Goal: Task Accomplishment & Management: Manage account settings

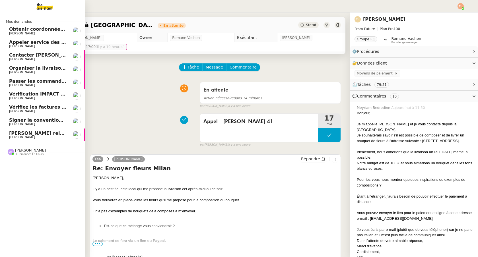
click at [13, 136] on span "[PERSON_NAME]" at bounding box center [22, 137] width 26 height 4
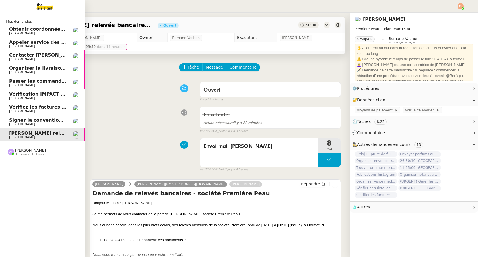
click at [16, 33] on span "[PERSON_NAME]" at bounding box center [22, 34] width 26 height 4
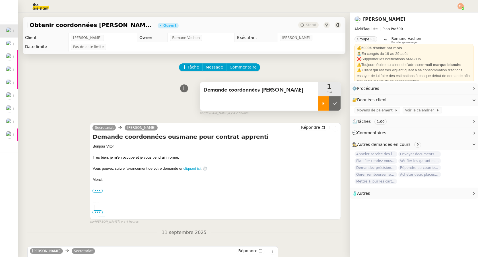
click at [324, 104] on icon at bounding box center [323, 103] width 5 height 5
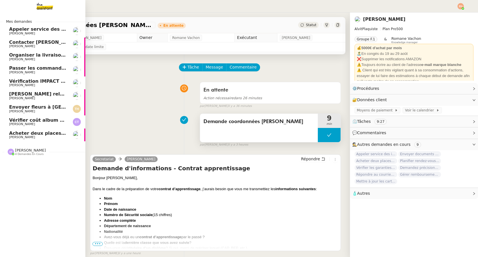
click at [13, 135] on span "Acheter deux places de concert VIP" at bounding box center [54, 133] width 91 height 5
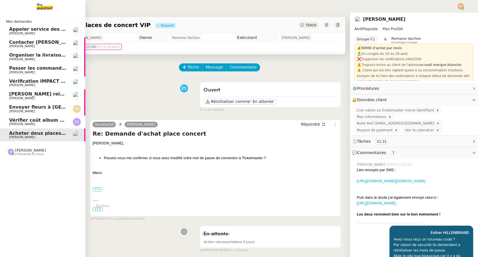
click at [10, 111] on span "[PERSON_NAME]" at bounding box center [22, 112] width 26 height 4
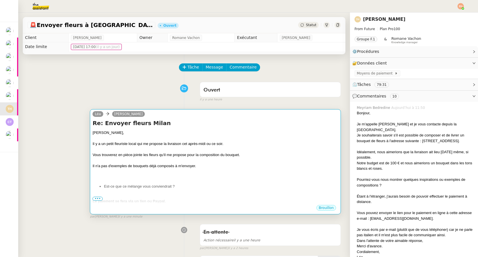
click at [156, 176] on div at bounding box center [216, 177] width 246 height 6
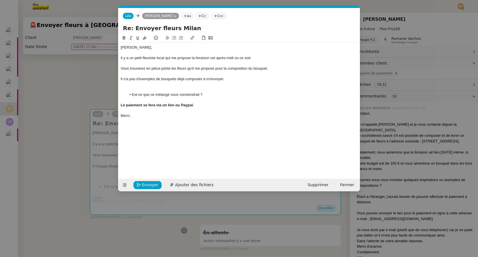
scroll to position [0, 12]
click at [179, 184] on span "Ajouter des fichiers" at bounding box center [194, 185] width 38 height 7
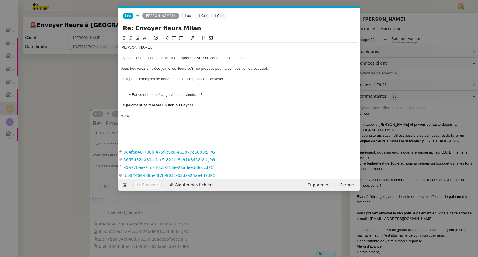
click at [147, 185] on button "Envoyer" at bounding box center [148, 185] width 28 height 8
click at [145, 52] on div at bounding box center [239, 52] width 237 height 5
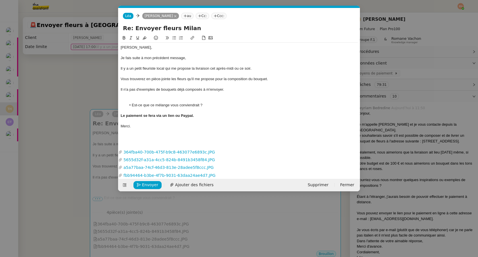
click at [143, 60] on div "Je fais suite à mon précédent message," at bounding box center [239, 58] width 237 height 5
click at [142, 184] on span "Envoyer" at bounding box center [150, 185] width 16 height 7
click at [165, 99] on div at bounding box center [239, 100] width 237 height 5
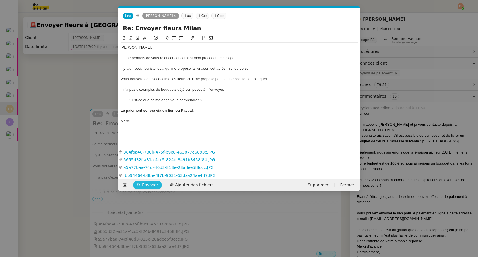
click at [148, 184] on span "Envoyer" at bounding box center [150, 185] width 16 height 7
click at [148, 184] on span "Confirmer l'envoi" at bounding box center [159, 185] width 34 height 7
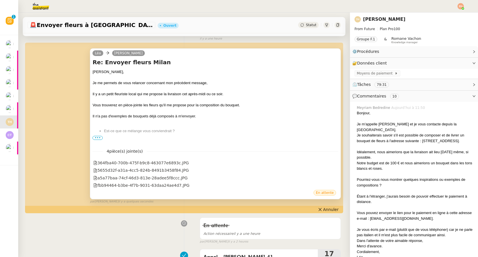
scroll to position [61, 0]
click at [97, 136] on span "•••" at bounding box center [98, 137] width 10 height 4
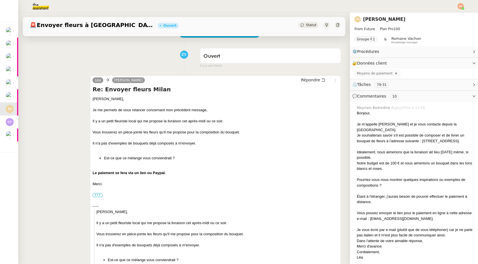
scroll to position [0, 0]
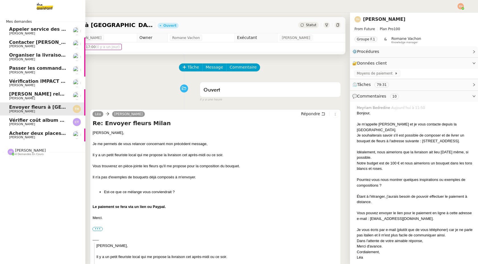
click at [44, 123] on span "[PERSON_NAME]" at bounding box center [38, 124] width 58 height 3
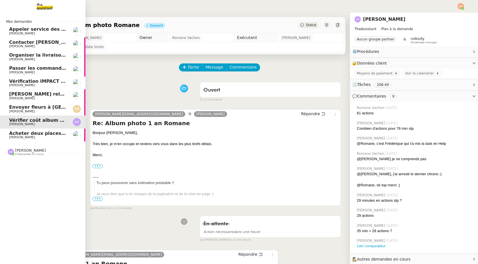
click at [45, 134] on span "Acheter deux places de concert VIP" at bounding box center [54, 133] width 91 height 5
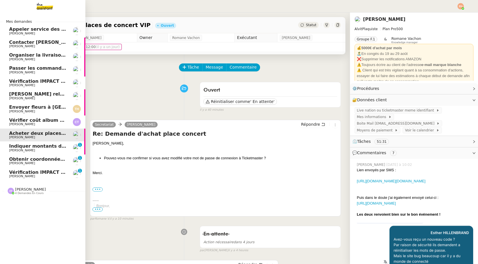
click at [50, 152] on span "[PERSON_NAME]" at bounding box center [38, 150] width 58 height 3
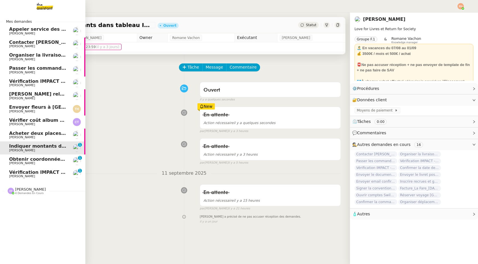
click at [49, 159] on span "Obtenir coordonnées [PERSON_NAME] pour contrat apprenti" at bounding box center [86, 159] width 155 height 5
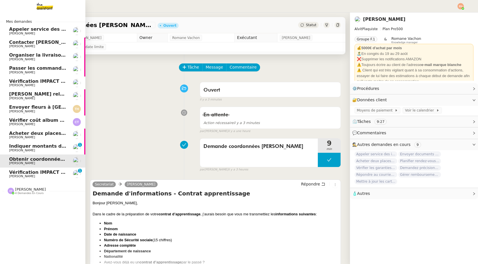
click at [48, 176] on span "[PERSON_NAME]" at bounding box center [38, 176] width 58 height 3
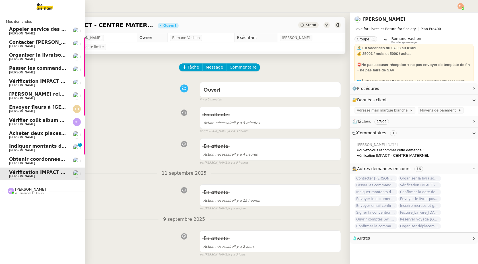
click at [14, 145] on span "Indiquer montants dans tableau Impactes" at bounding box center [63, 145] width 108 height 5
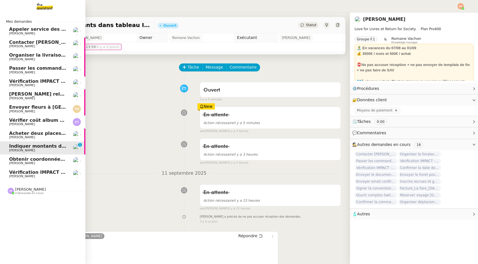
click at [31, 175] on span "[PERSON_NAME]" at bounding box center [38, 176] width 58 height 3
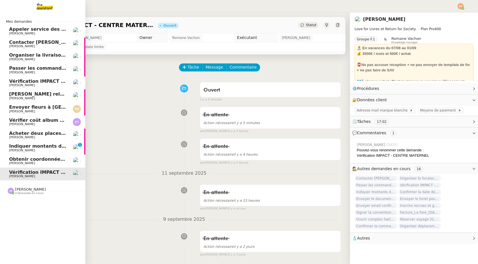
click at [44, 108] on span "Envoyer fleurs à [GEOGRAPHIC_DATA]" at bounding box center [57, 106] width 96 height 5
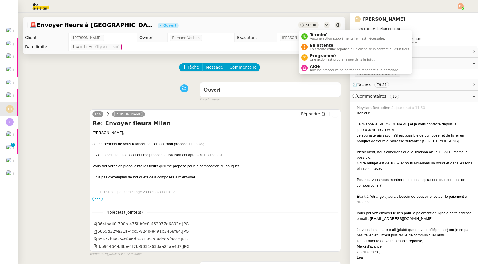
click at [307, 26] on span "Statut" at bounding box center [311, 25] width 11 height 4
click at [311, 44] on span "En attente" at bounding box center [360, 45] width 100 height 5
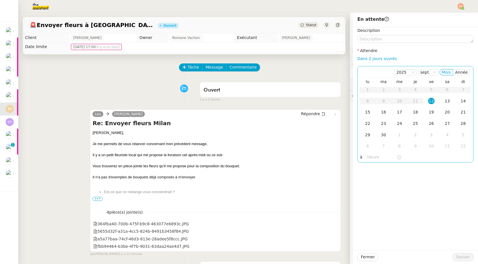
click at [429, 100] on div "12" at bounding box center [431, 101] width 6 height 6
click at [374, 155] on input "text" at bounding box center [381, 157] width 29 height 7
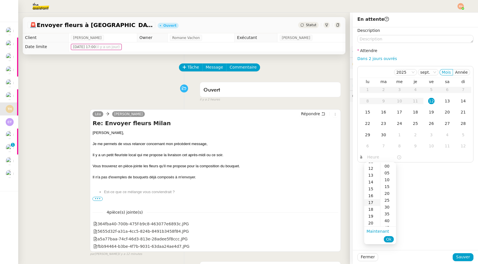
scroll to position [81, 0]
click at [371, 187] on div "15" at bounding box center [372, 187] width 16 height 7
click at [372, 174] on div "16" at bounding box center [372, 173] width 16 height 7
type input "16:05"
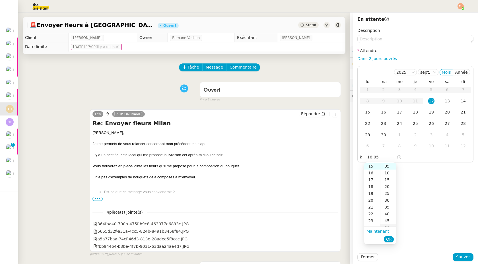
scroll to position [109, 0]
drag, startPoint x: 390, startPoint y: 240, endPoint x: 409, endPoint y: 248, distance: 21.4
click at [390, 240] on span "Ok" at bounding box center [388, 240] width 5 height 6
click at [461, 255] on span "Sauver" at bounding box center [463, 257] width 14 height 7
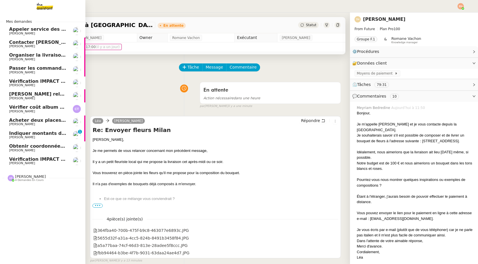
click at [26, 133] on span "Indiquer montants dans tableau Impactes" at bounding box center [63, 133] width 108 height 5
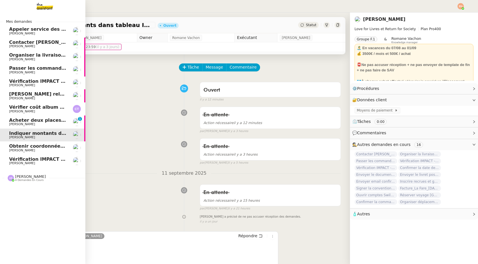
click at [14, 124] on span "[PERSON_NAME]" at bounding box center [22, 124] width 26 height 4
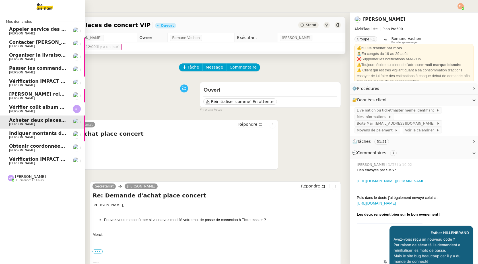
click at [47, 158] on span "Vérification IMPACT - CENTRE MATERNEL" at bounding box center [61, 159] width 104 height 5
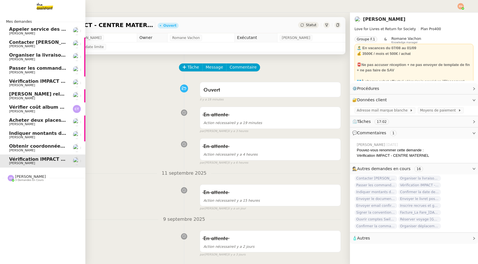
click at [51, 150] on span "[PERSON_NAME]" at bounding box center [38, 150] width 58 height 3
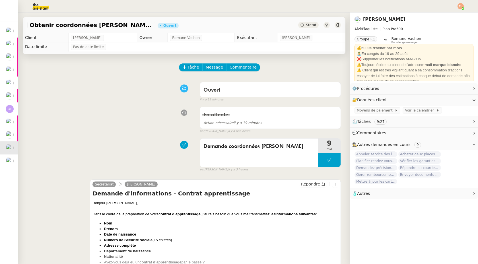
click at [462, 9] on body "Mes demandes Appeler service des impôts foncier [PERSON_NAME] Contacter [PERSON…" at bounding box center [239, 132] width 478 height 264
click at [444, 15] on div "[PERSON_NAME]" at bounding box center [414, 19] width 119 height 9
drag, startPoint x: 460, startPoint y: 6, endPoint x: 455, endPoint y: 9, distance: 6.6
click at [460, 6] on img at bounding box center [461, 6] width 6 height 6
click at [447, 18] on li "Suivi" at bounding box center [445, 16] width 37 height 8
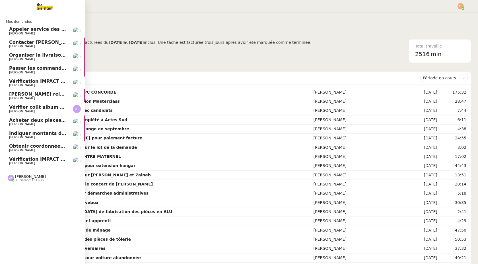
click at [14, 159] on span "Vérification IMPACT - CENTRE MATERNEL" at bounding box center [61, 159] width 104 height 5
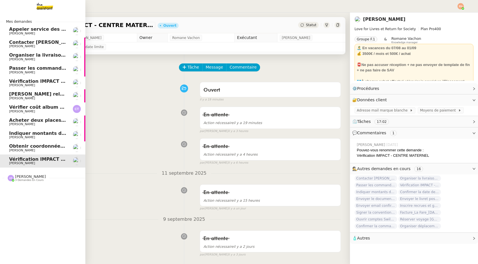
click at [59, 33] on span "[PERSON_NAME]" at bounding box center [38, 33] width 58 height 3
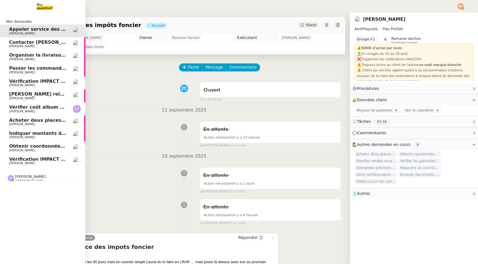
click at [44, 108] on span "Vérifier coût album photo Romane" at bounding box center [53, 106] width 88 height 5
